Goal: Information Seeking & Learning: Learn about a topic

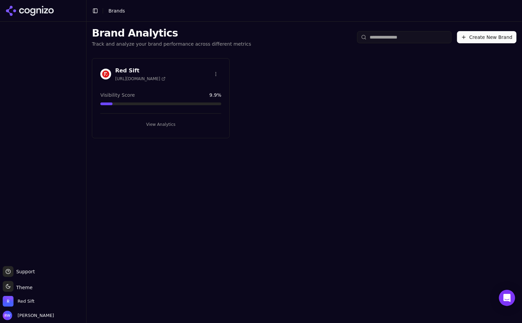
click at [173, 124] on button "View Analytics" at bounding box center [160, 124] width 121 height 11
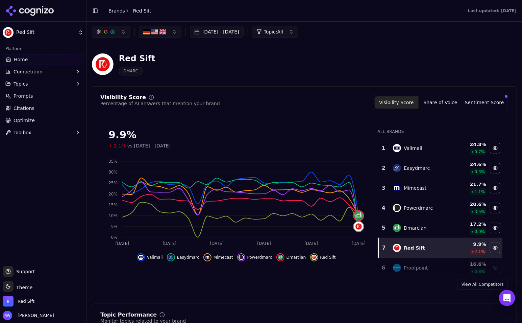
click at [22, 96] on span "Prompts" at bounding box center [24, 96] width 20 height 7
click at [292, 138] on div "9.9%" at bounding box center [236, 135] width 256 height 12
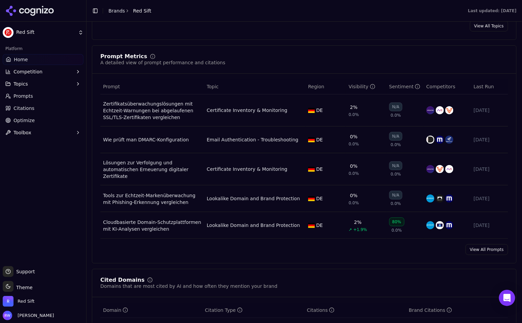
scroll to position [541, 0]
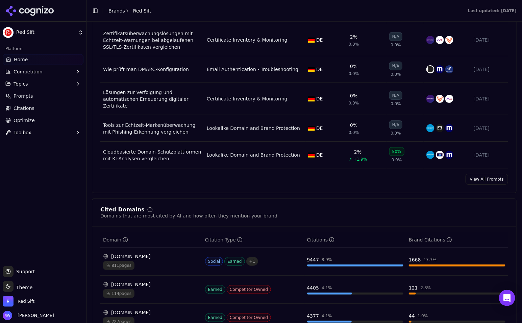
click at [483, 177] on link "View All Prompts" at bounding box center [487, 179] width 43 height 11
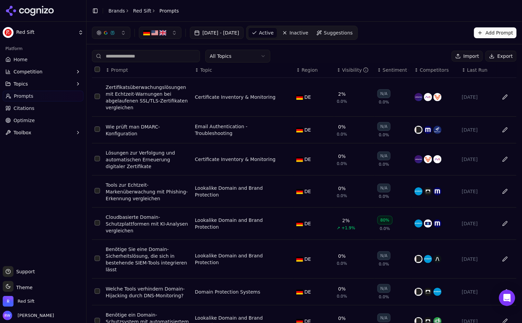
click at [473, 72] on span "Last Run" at bounding box center [477, 70] width 20 height 7
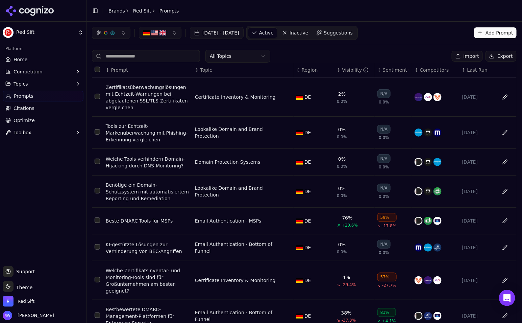
click at [473, 71] on span "Last Run" at bounding box center [477, 70] width 20 height 7
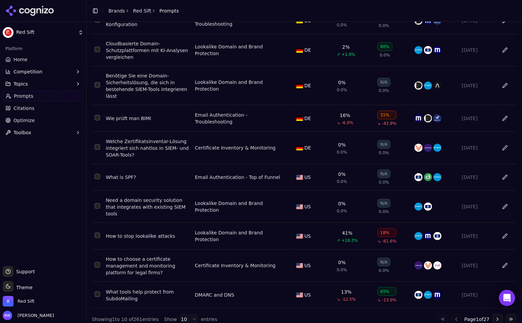
scroll to position [68, 0]
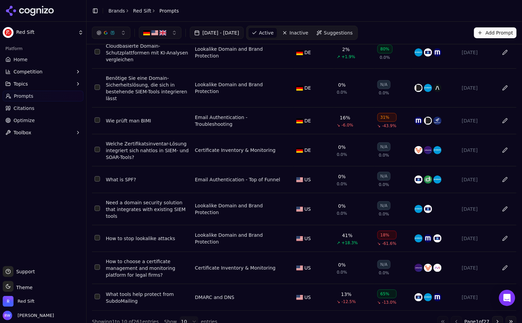
click at [496, 316] on button "Go to next page" at bounding box center [497, 321] width 11 height 11
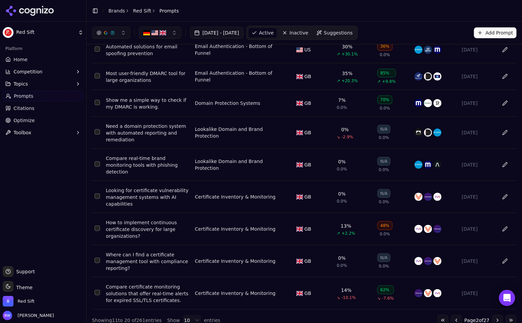
click at [496, 315] on button "Go to next page" at bounding box center [497, 320] width 11 height 11
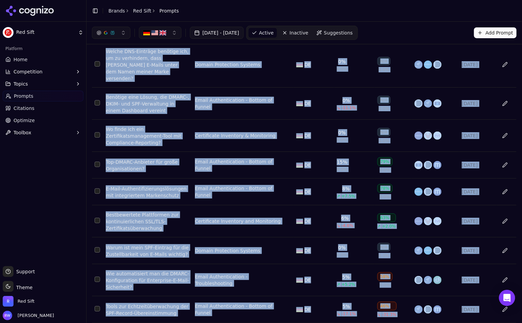
click at [496, 314] on td "[DATE]" at bounding box center [477, 309] width 37 height 27
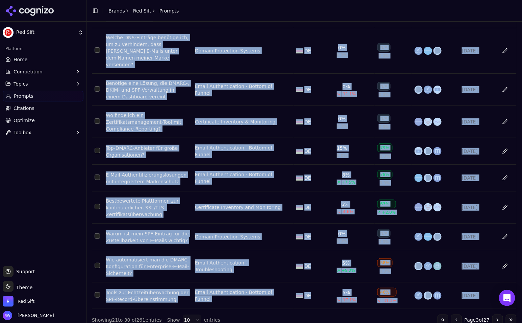
click at [496, 314] on button "Go to next page" at bounding box center [497, 319] width 11 height 11
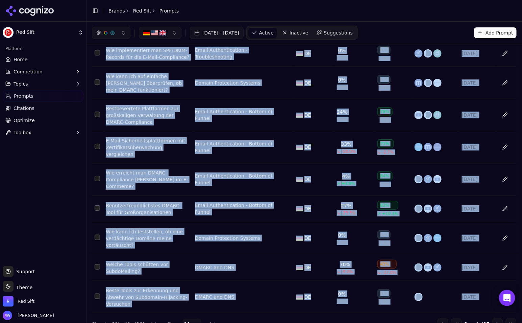
click at [496, 318] on button "Go to next page" at bounding box center [497, 323] width 11 height 11
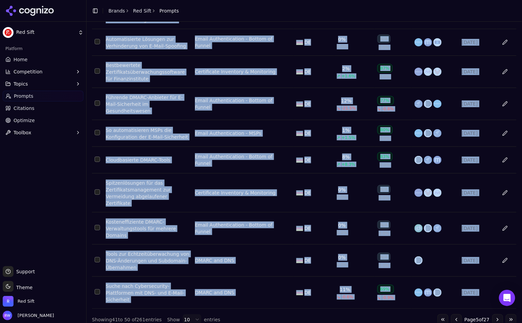
click at [496, 314] on button "Go to next page" at bounding box center [497, 319] width 11 height 11
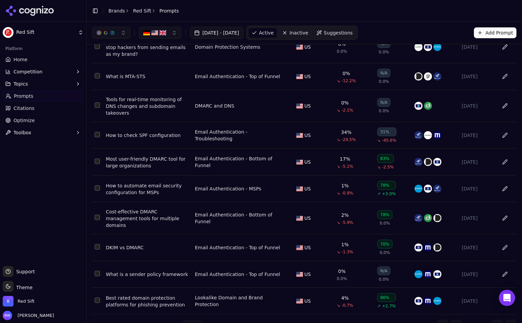
click at [422, 4] on header "Toggle Sidebar Brands Red Sift Prompts" at bounding box center [303, 11] width 435 height 22
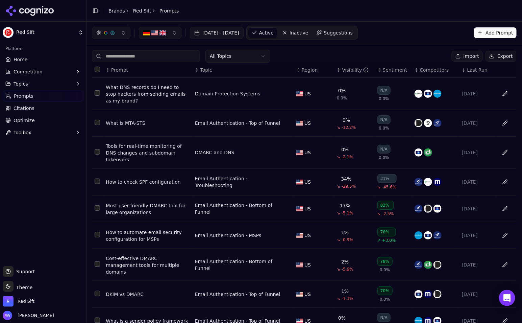
click at [26, 53] on div "Platform" at bounding box center [43, 48] width 81 height 11
click at [27, 61] on link "Home" at bounding box center [43, 59] width 81 height 11
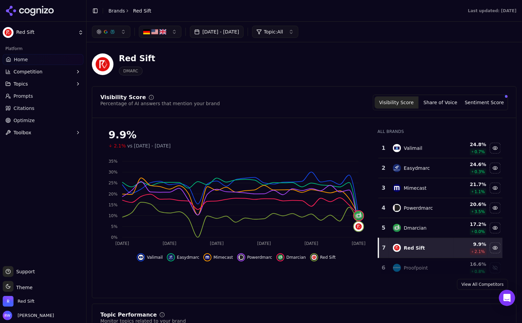
click at [41, 85] on button "Topics" at bounding box center [43, 83] width 81 height 11
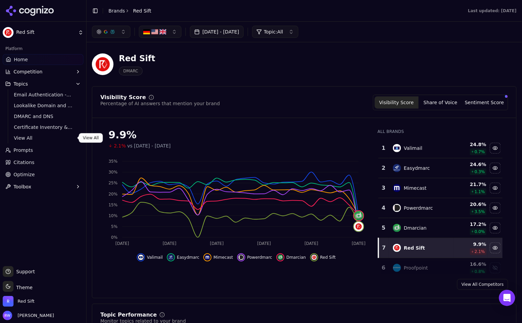
click at [24, 136] on span "View All" at bounding box center [43, 137] width 59 height 7
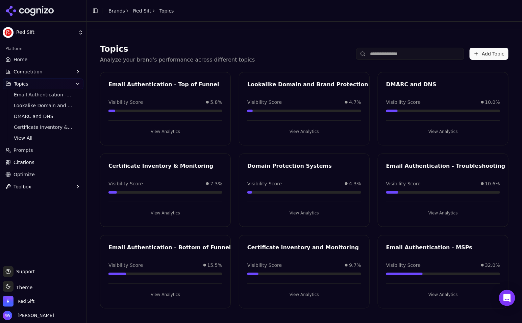
click at [168, 289] on button "View Analytics" at bounding box center [165, 294] width 114 height 11
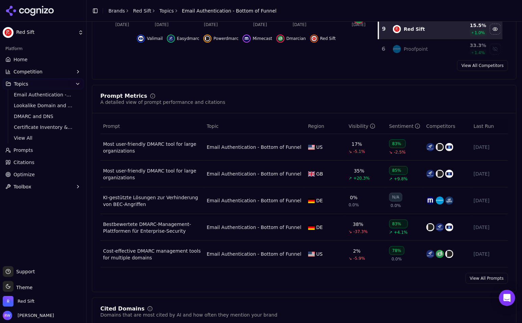
scroll to position [205, 0]
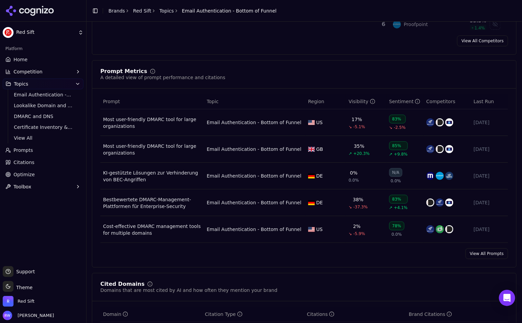
click at [157, 122] on div "Most user-friendly DMARC tool for large organizations" at bounding box center [152, 123] width 98 height 14
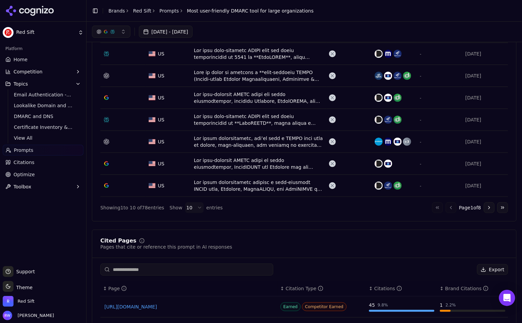
scroll to position [241, 0]
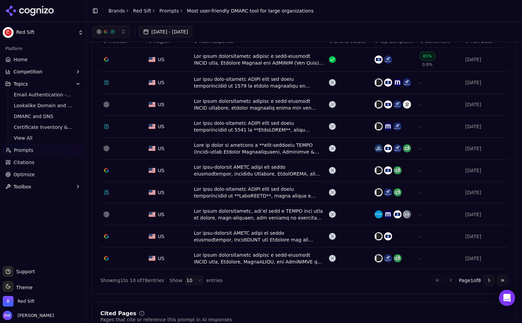
click at [281, 86] on div "Data table" at bounding box center [259, 83] width 130 height 14
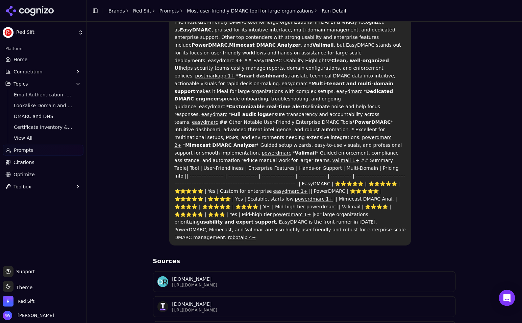
scroll to position [70, 0]
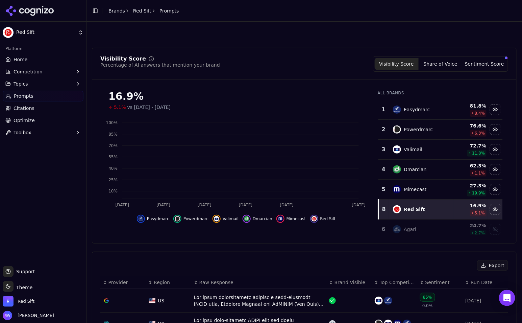
scroll to position [261, 0]
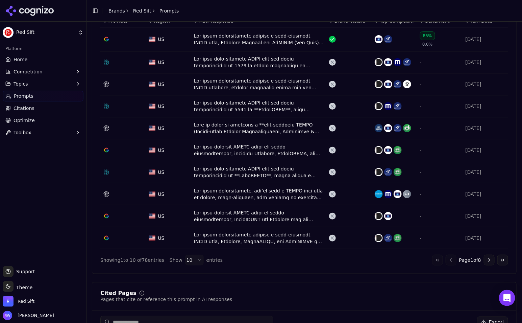
click at [270, 129] on div "Data table" at bounding box center [259, 128] width 130 height 14
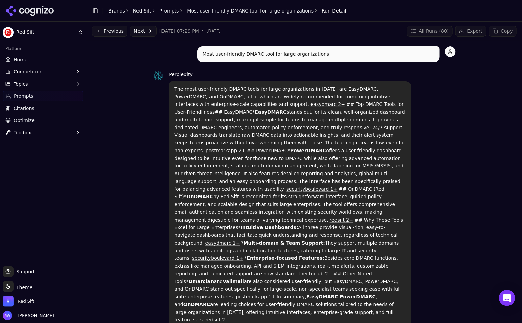
click at [193, 94] on p "The most user-friendly DMARC tools for large organizations in [DATE] are EasyDM…" at bounding box center [290, 204] width 231 height 238
click at [166, 10] on link "Prompts" at bounding box center [169, 10] width 20 height 7
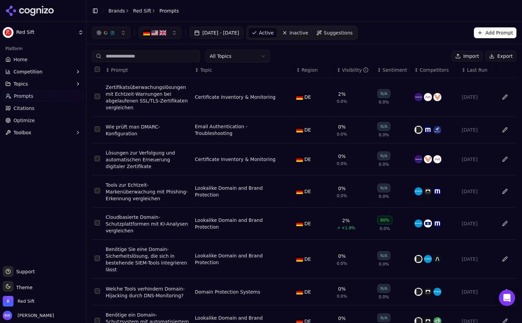
click at [144, 11] on link "Red Sift" at bounding box center [142, 10] width 18 height 7
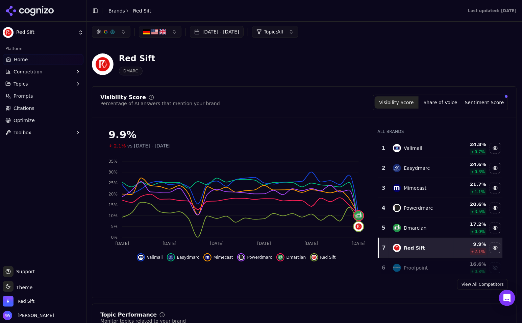
click at [31, 85] on button "Topics" at bounding box center [43, 83] width 81 height 11
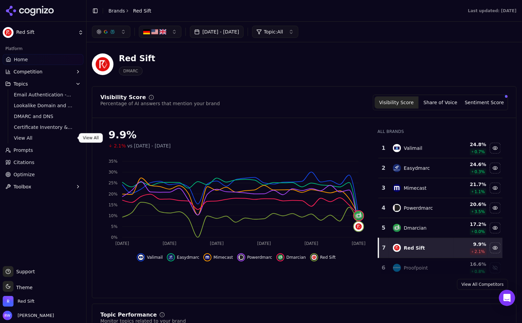
click at [29, 138] on span "View All" at bounding box center [43, 137] width 59 height 7
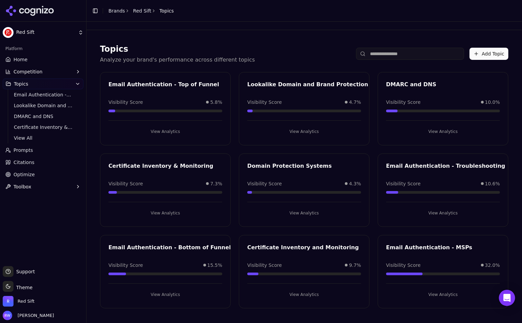
click at [168, 260] on button "View Analytics" at bounding box center [165, 294] width 114 height 11
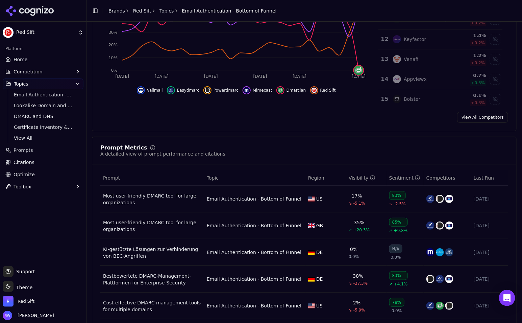
scroll to position [139, 0]
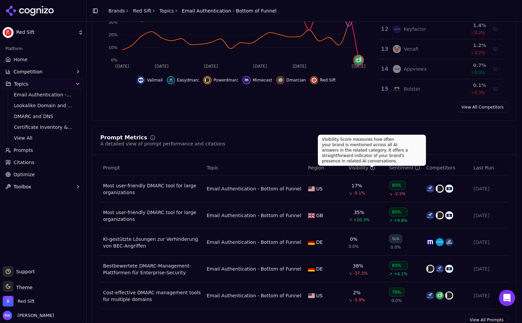
click at [361, 168] on div "Visibility" at bounding box center [362, 167] width 27 height 7
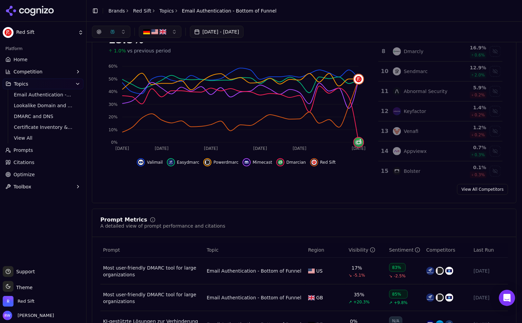
scroll to position [0, 0]
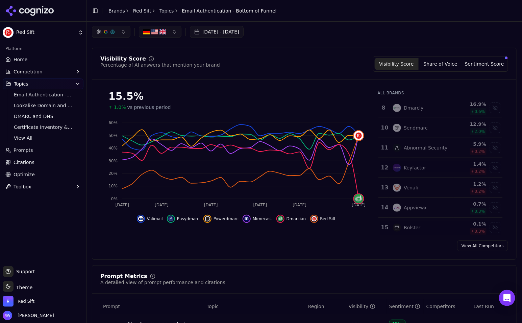
click at [33, 58] on link "Home" at bounding box center [43, 59] width 81 height 11
